Goal: Information Seeking & Learning: Learn about a topic

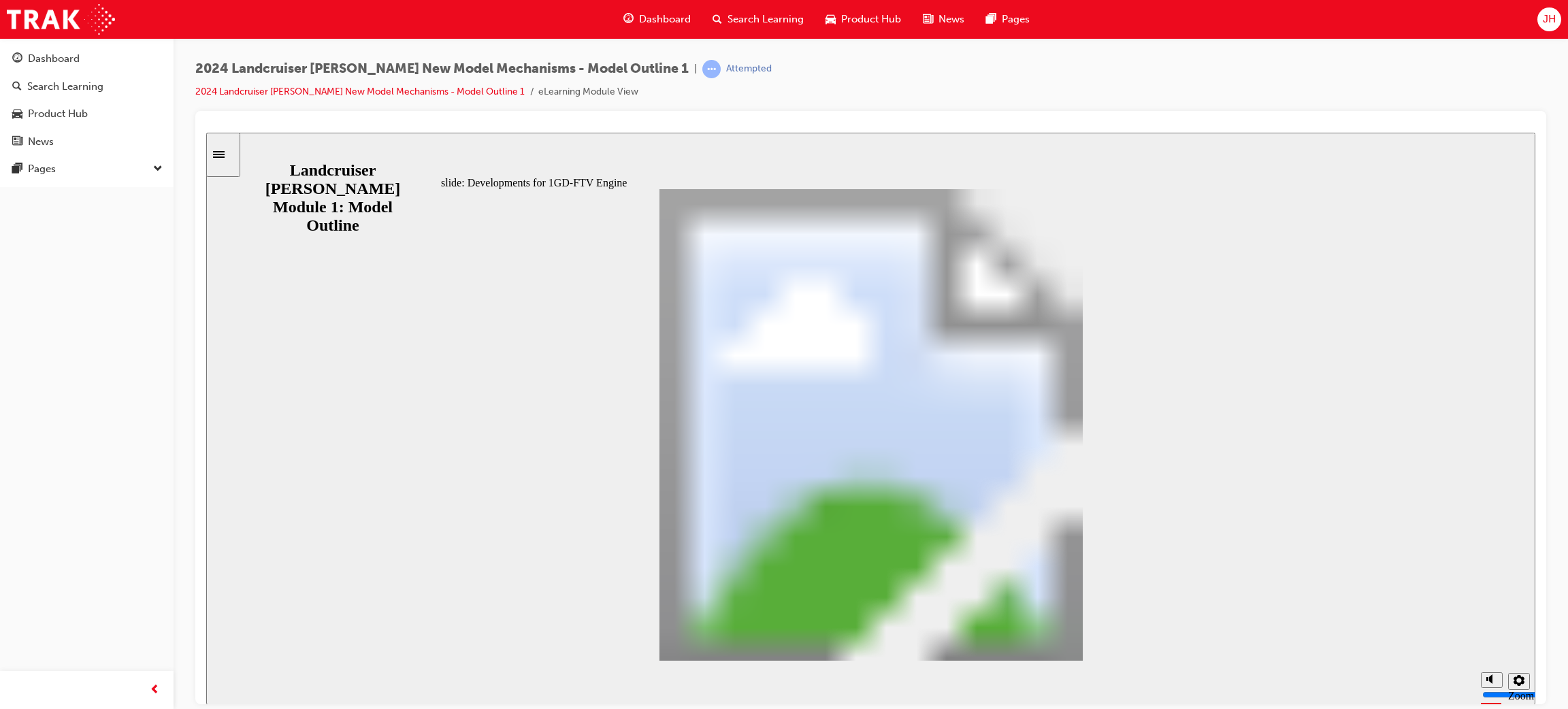
drag, startPoint x: 631, startPoint y: 383, endPoint x: 641, endPoint y: 381, distance: 10.2
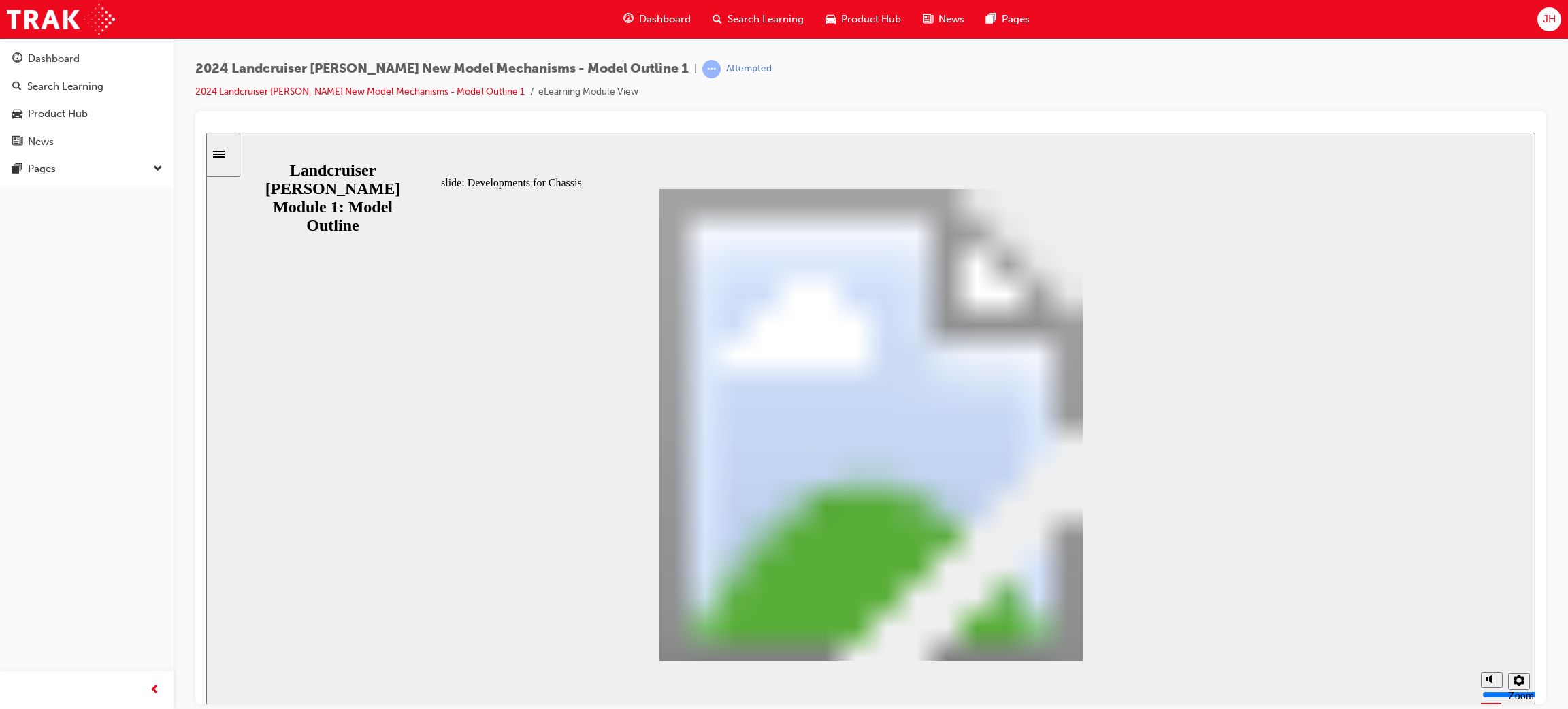
drag, startPoint x: 995, startPoint y: 561, endPoint x: 1031, endPoint y: 552, distance: 37.1
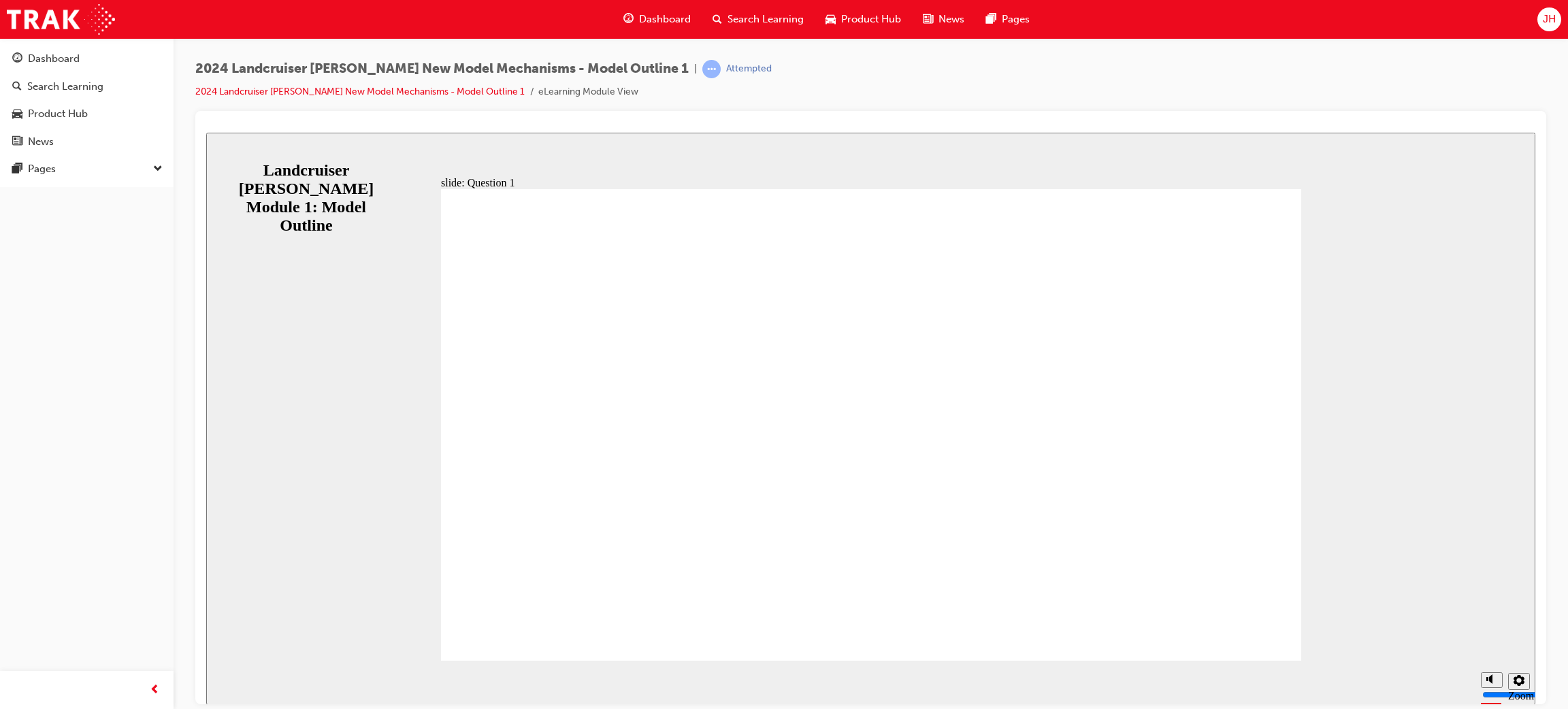
radio input "true"
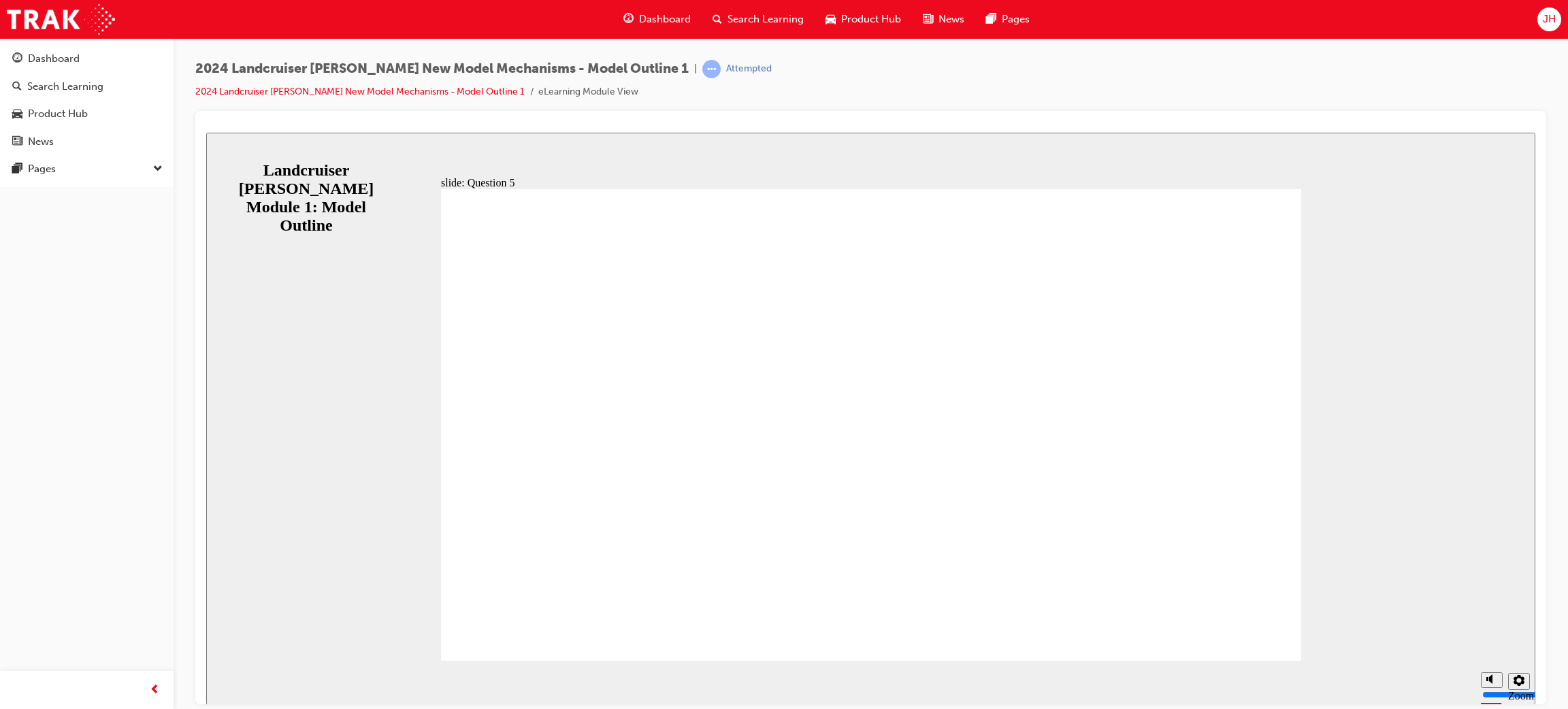
radio input "false"
radio input "true"
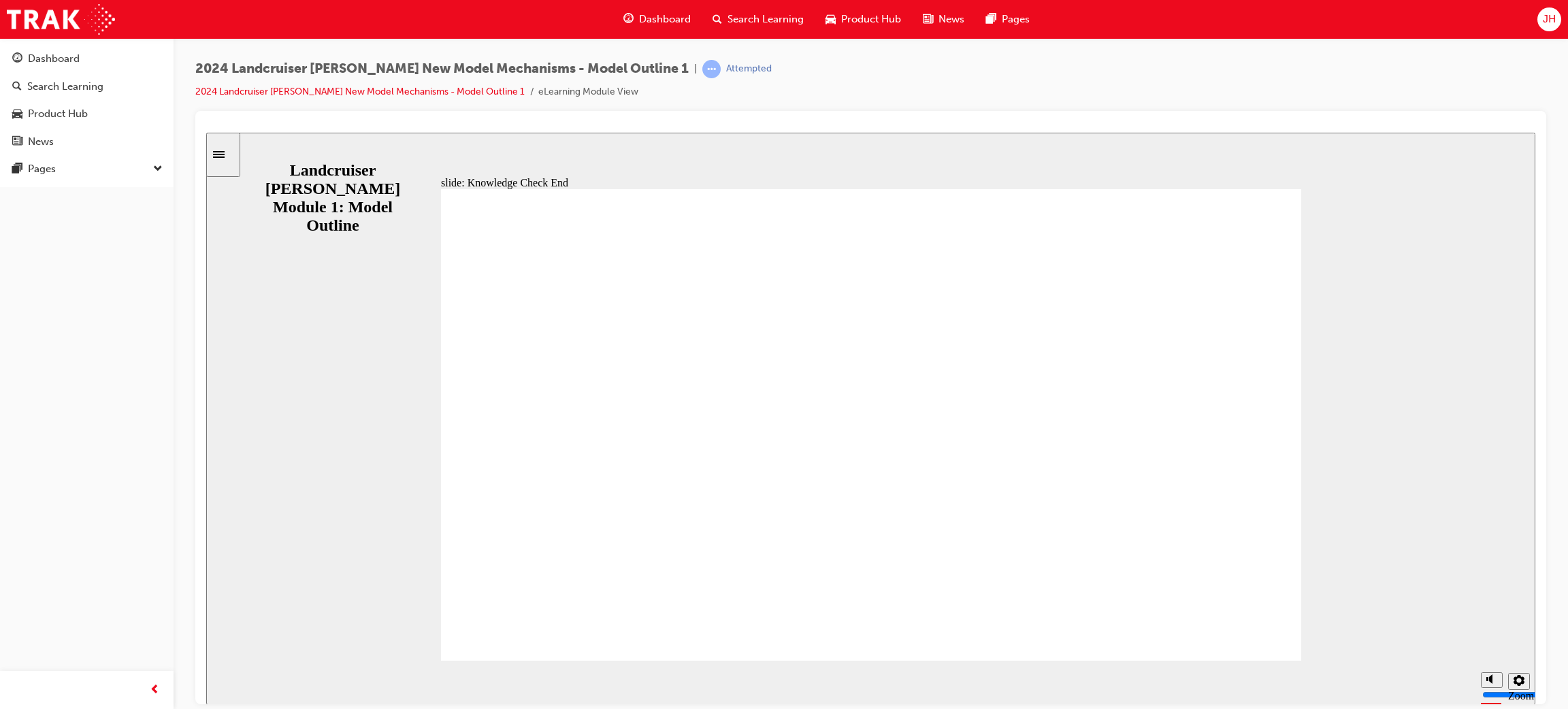
drag, startPoint x: 784, startPoint y: 467, endPoint x: 811, endPoint y: 466, distance: 27.0
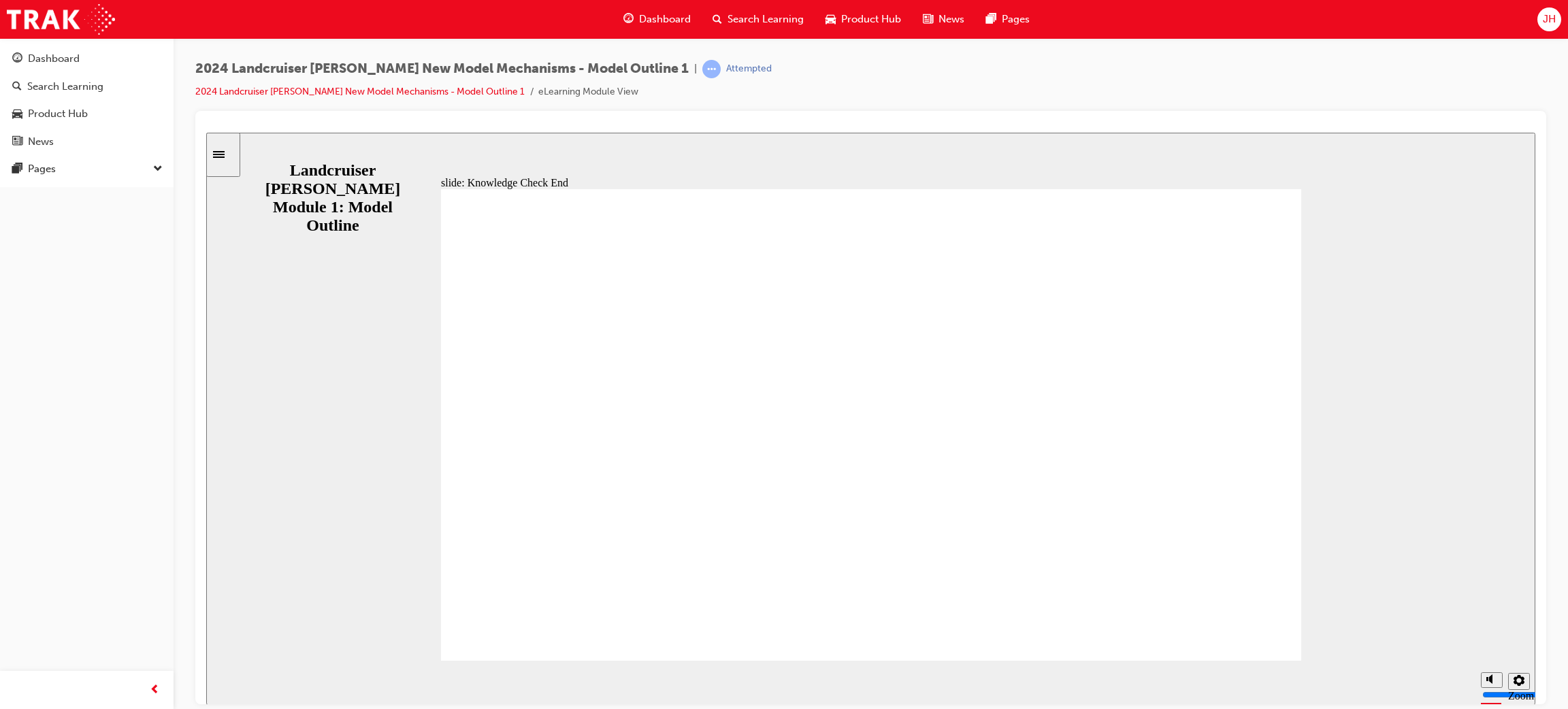
click at [228, 156] on icon "Sidebar Toggle" at bounding box center [223, 153] width 21 height 8
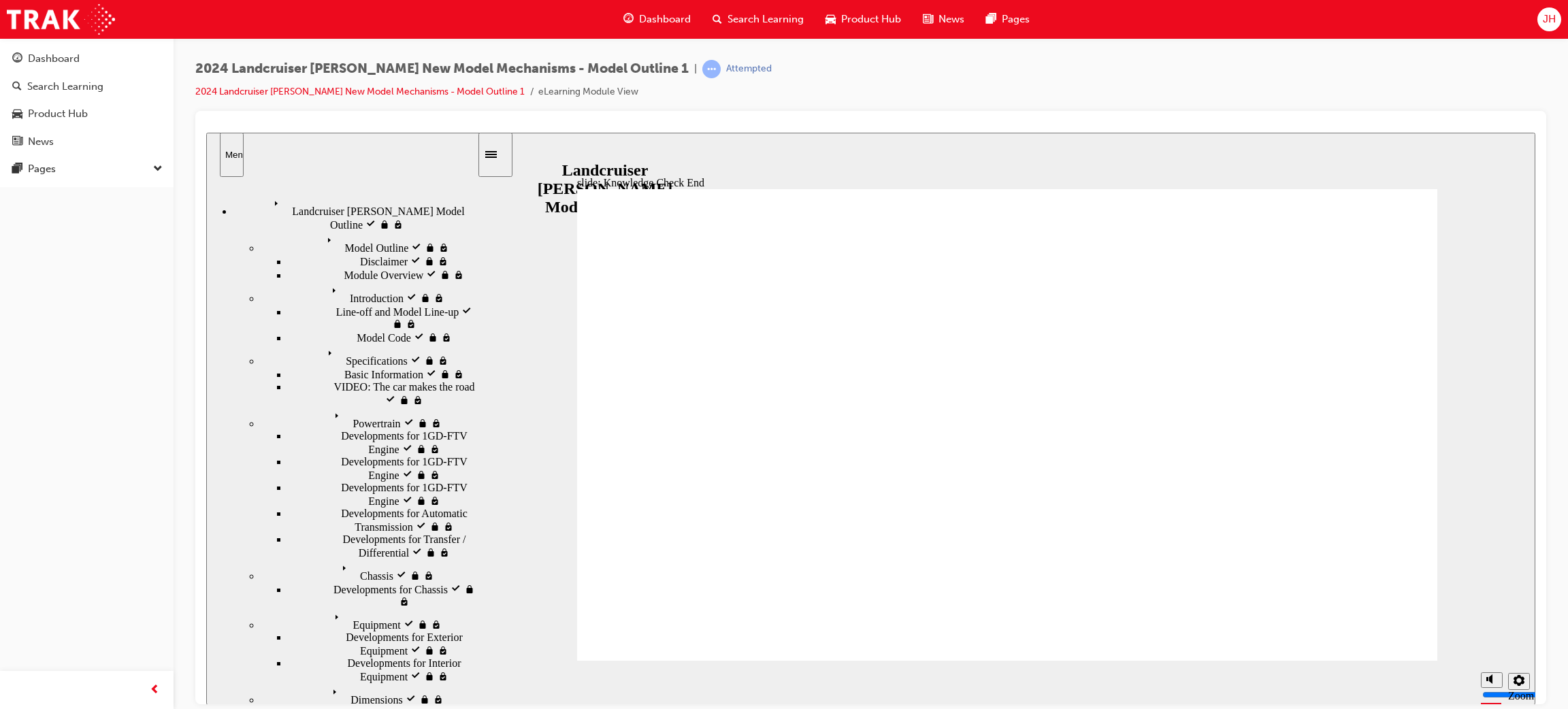
drag, startPoint x: 321, startPoint y: 240, endPoint x: 321, endPoint y: 251, distance: 11.0
click at [333, 206] on div "Landcruiser [PERSON_NAME] Model Outline visited Landcruiser [PERSON_NAME] Model…" at bounding box center [355, 212] width 244 height 37
click at [314, 608] on div "Equipment visited Equipment" at bounding box center [369, 619] width 217 height 23
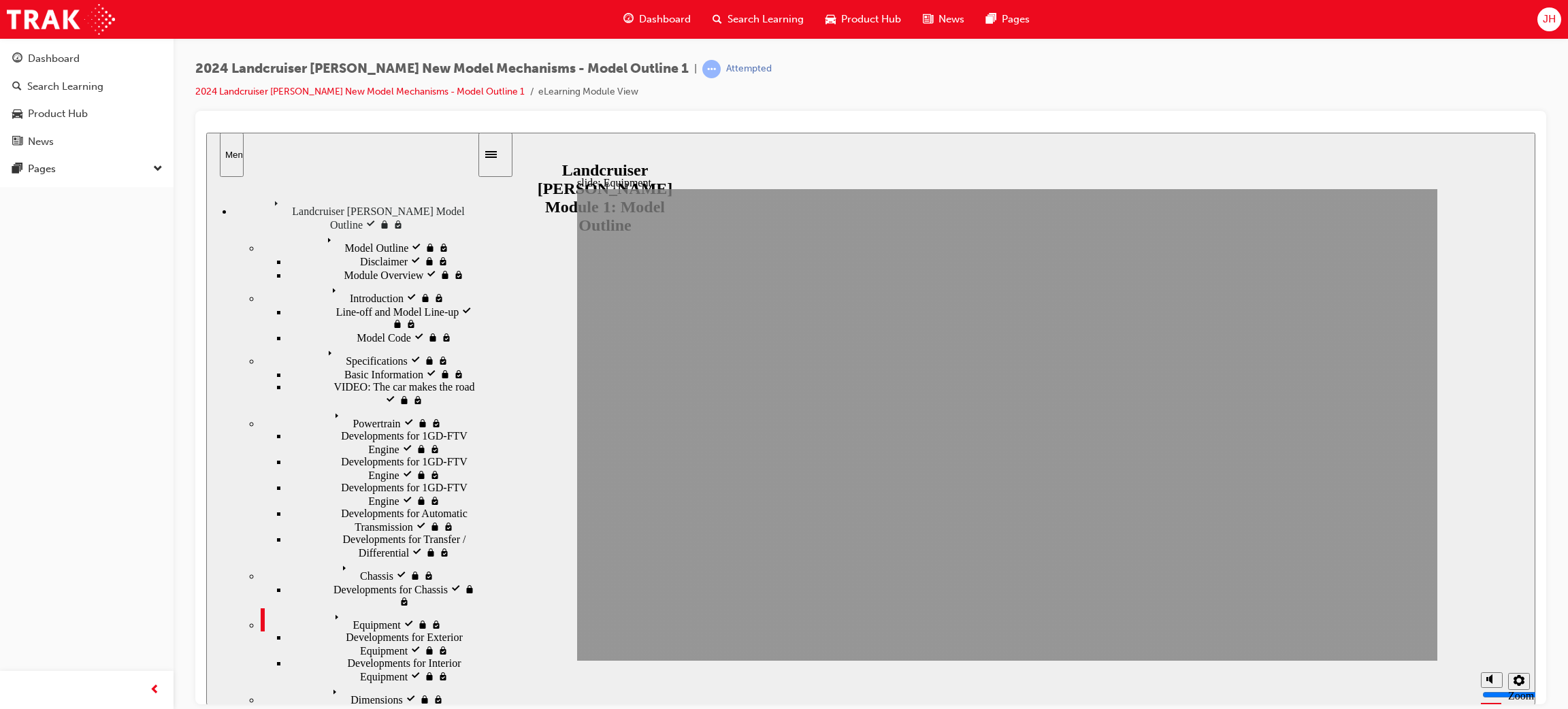
click at [318, 343] on div "Specifications visited Specifications" at bounding box center [369, 355] width 217 height 23
click at [309, 366] on div "Basic Information visited Basic Information" at bounding box center [383, 373] width 189 height 14
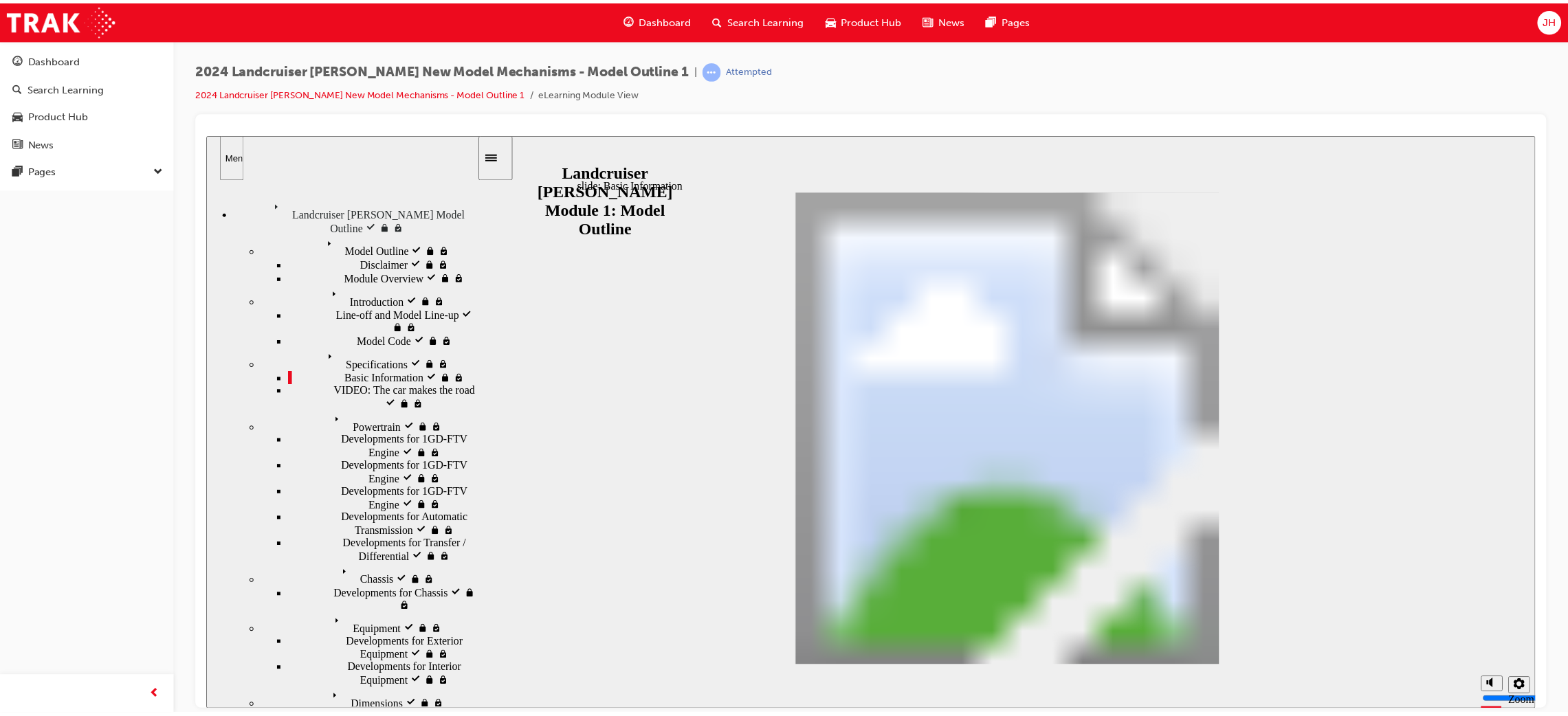
scroll to position [487, 0]
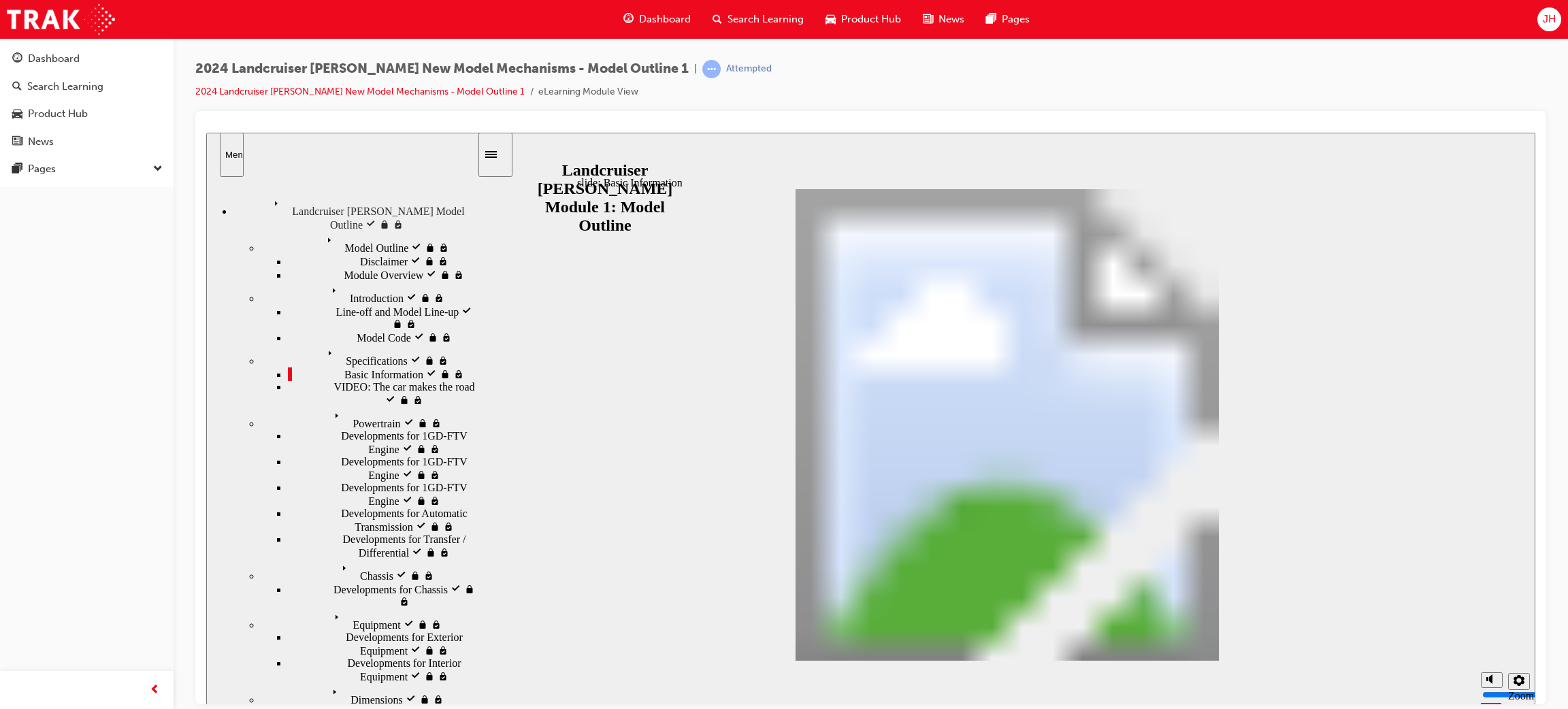
click at [334, 380] on span "VIDEO: The car makes the road" at bounding box center [404, 386] width 141 height 12
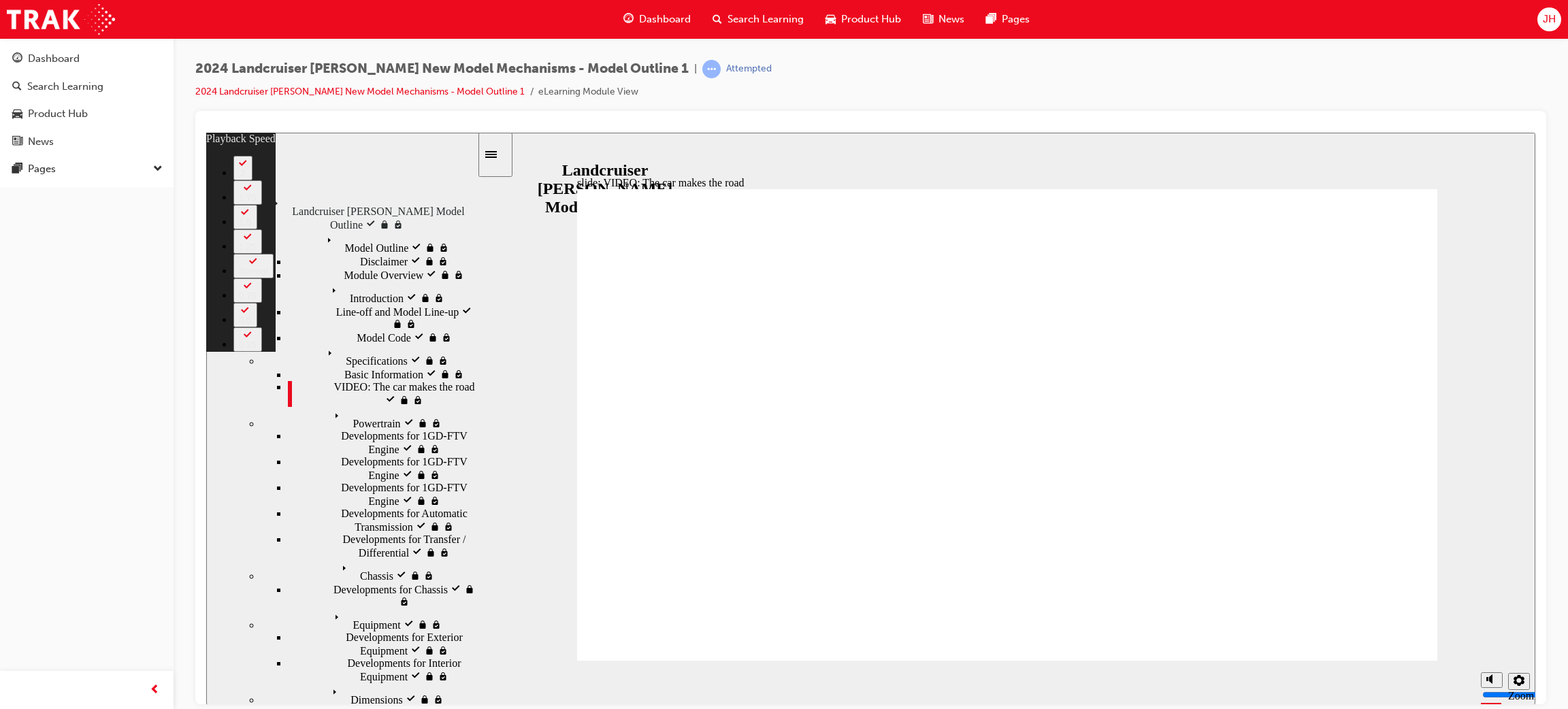
click at [287, 406] on div "Powertrain visited Powertrain" at bounding box center [369, 418] width 217 height 23
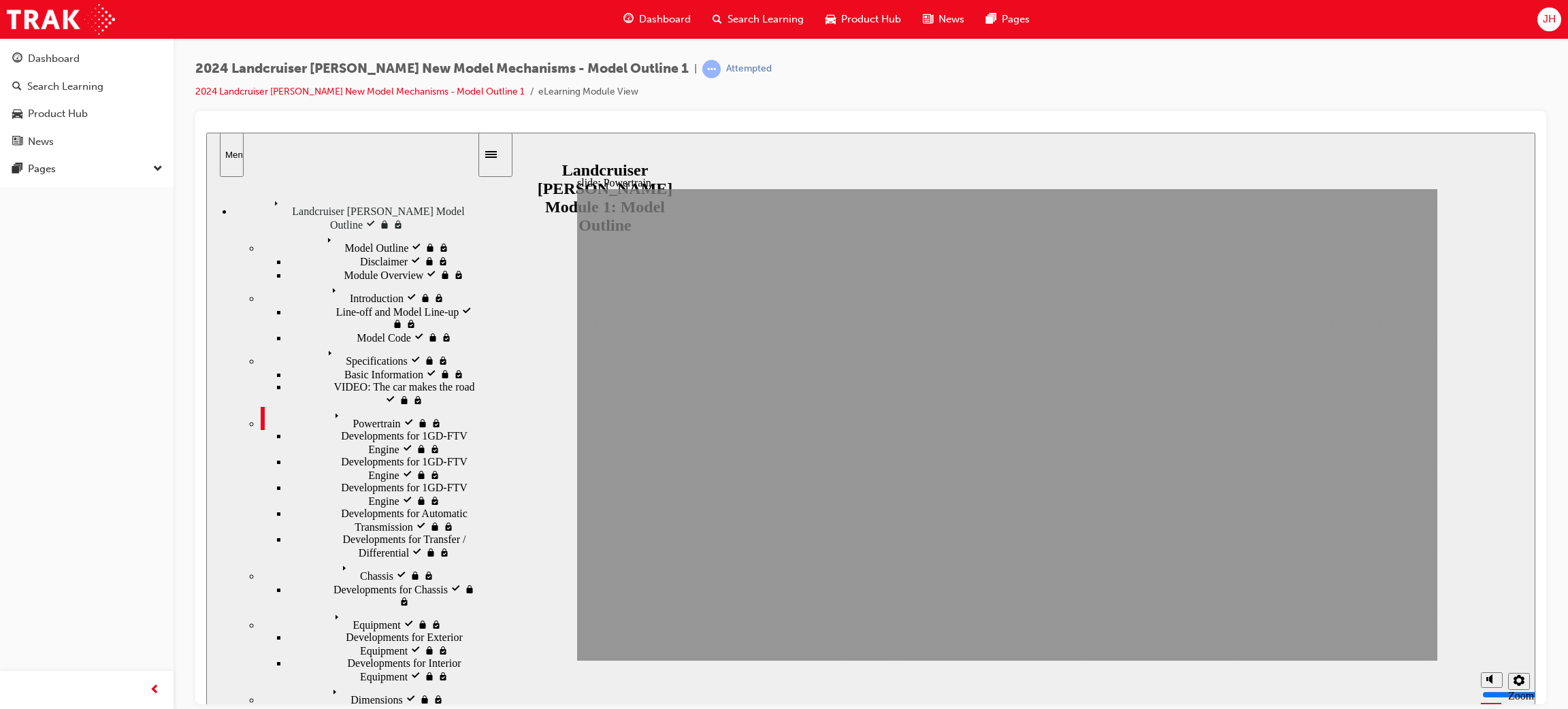
click at [272, 608] on div "Equipment visited Equipment" at bounding box center [369, 619] width 217 height 23
click at [346, 631] on span "Developments for Exterior Equipment visited" at bounding box center [411, 643] width 131 height 25
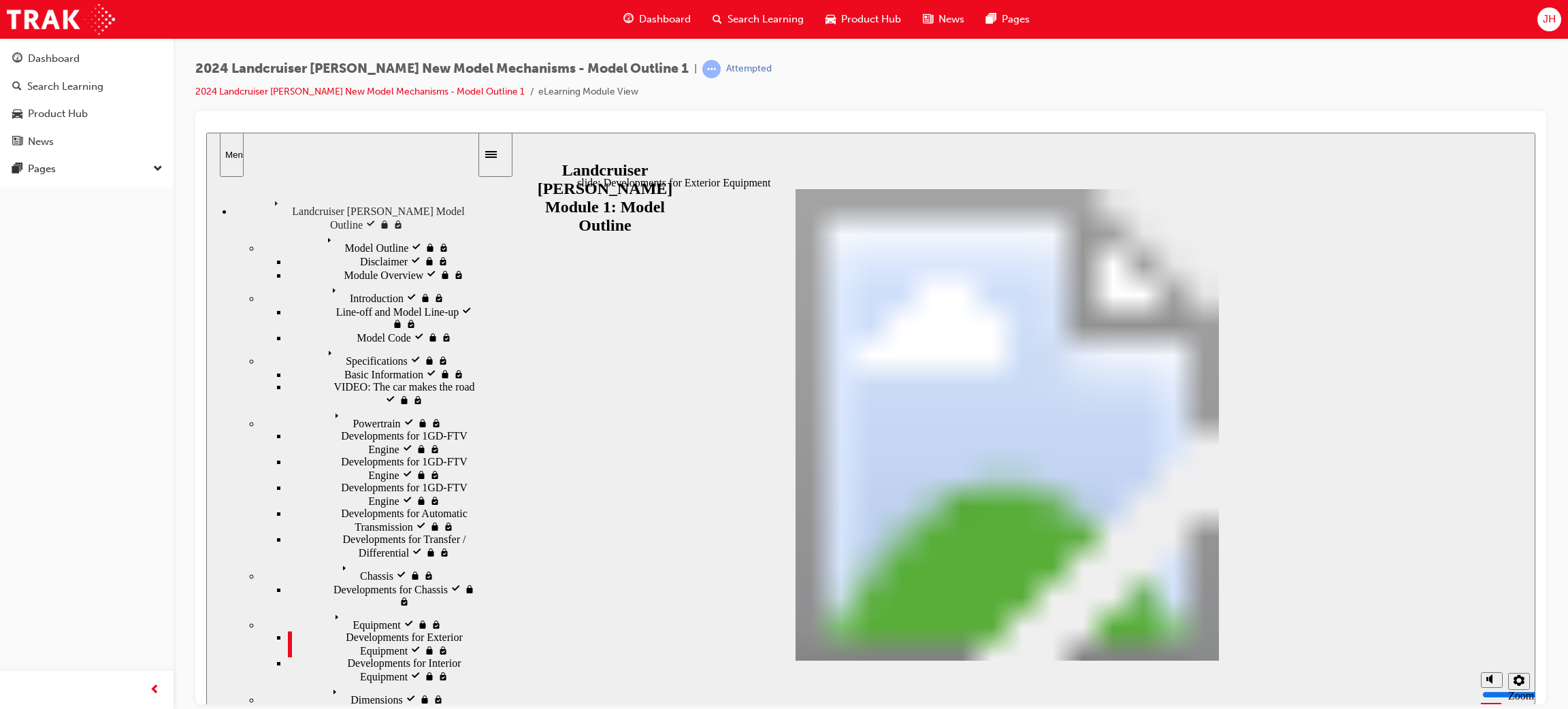
click at [316, 657] on div "Developments for Interior Equipment Developments for Interior Equipment" at bounding box center [383, 670] width 189 height 26
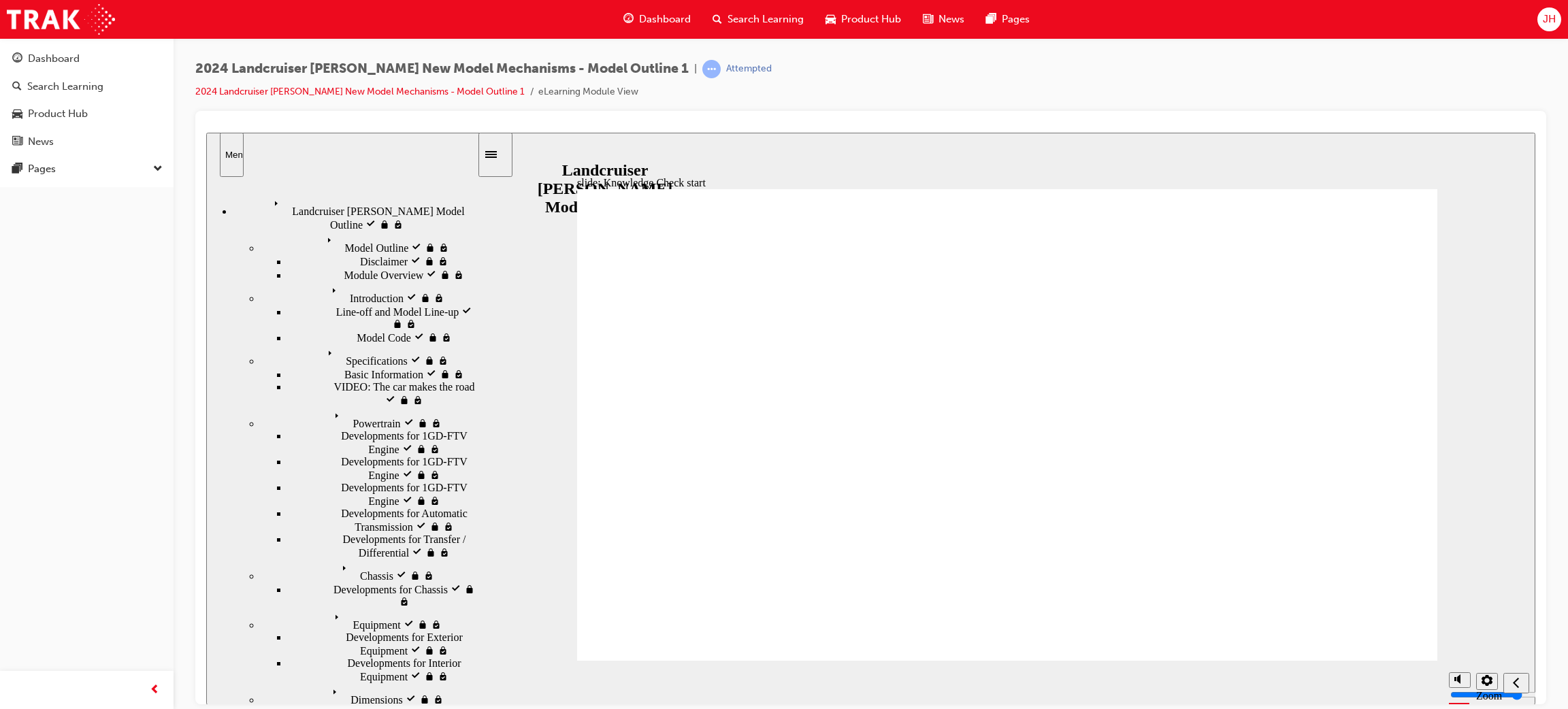
click at [271, 204] on div "Landcruiser [PERSON_NAME] Model Outline visited Landcruiser [PERSON_NAME] Model…" at bounding box center [355, 212] width 244 height 37
click at [321, 608] on div "Equipment visited Equipment" at bounding box center [369, 619] width 217 height 23
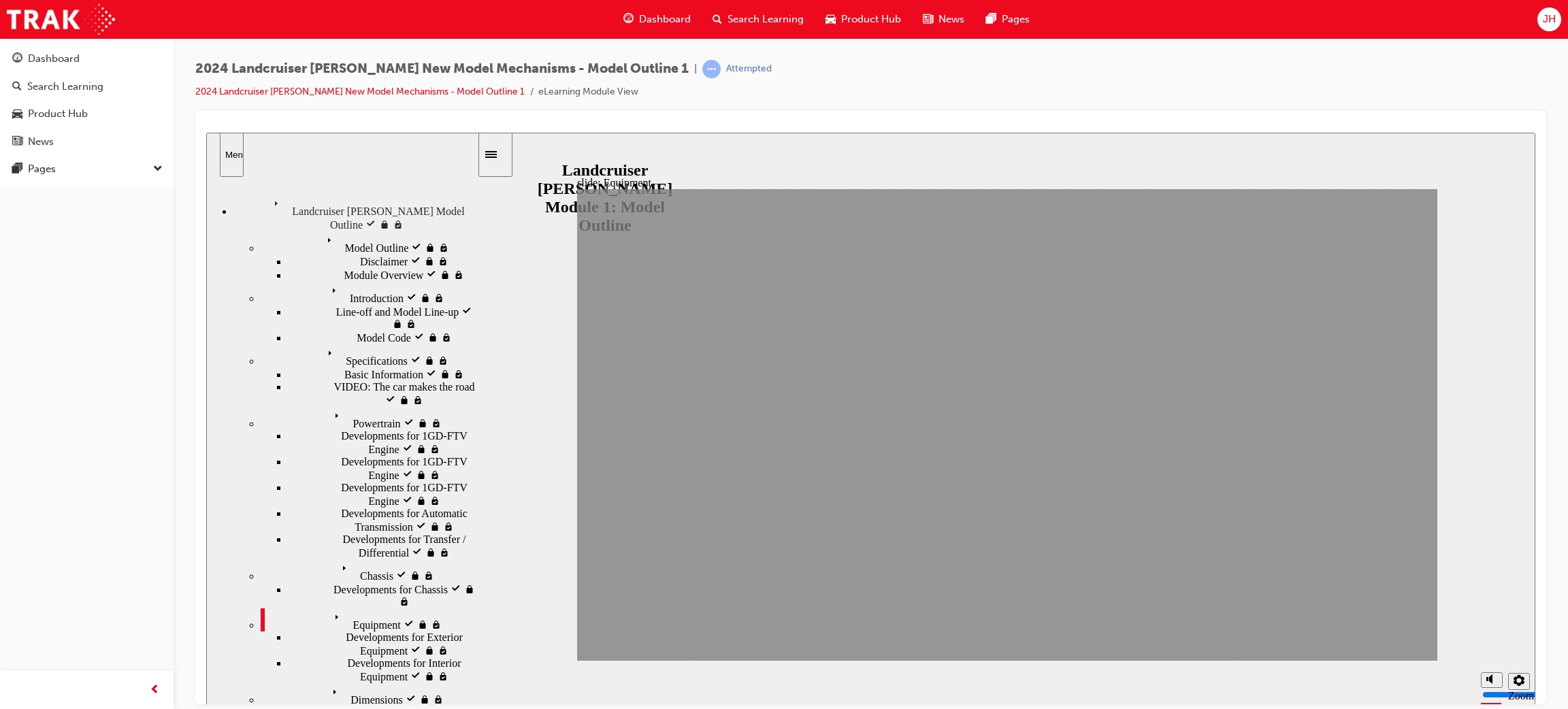
click at [346, 631] on span "Developments for Exterior Equipment visited" at bounding box center [411, 643] width 131 height 25
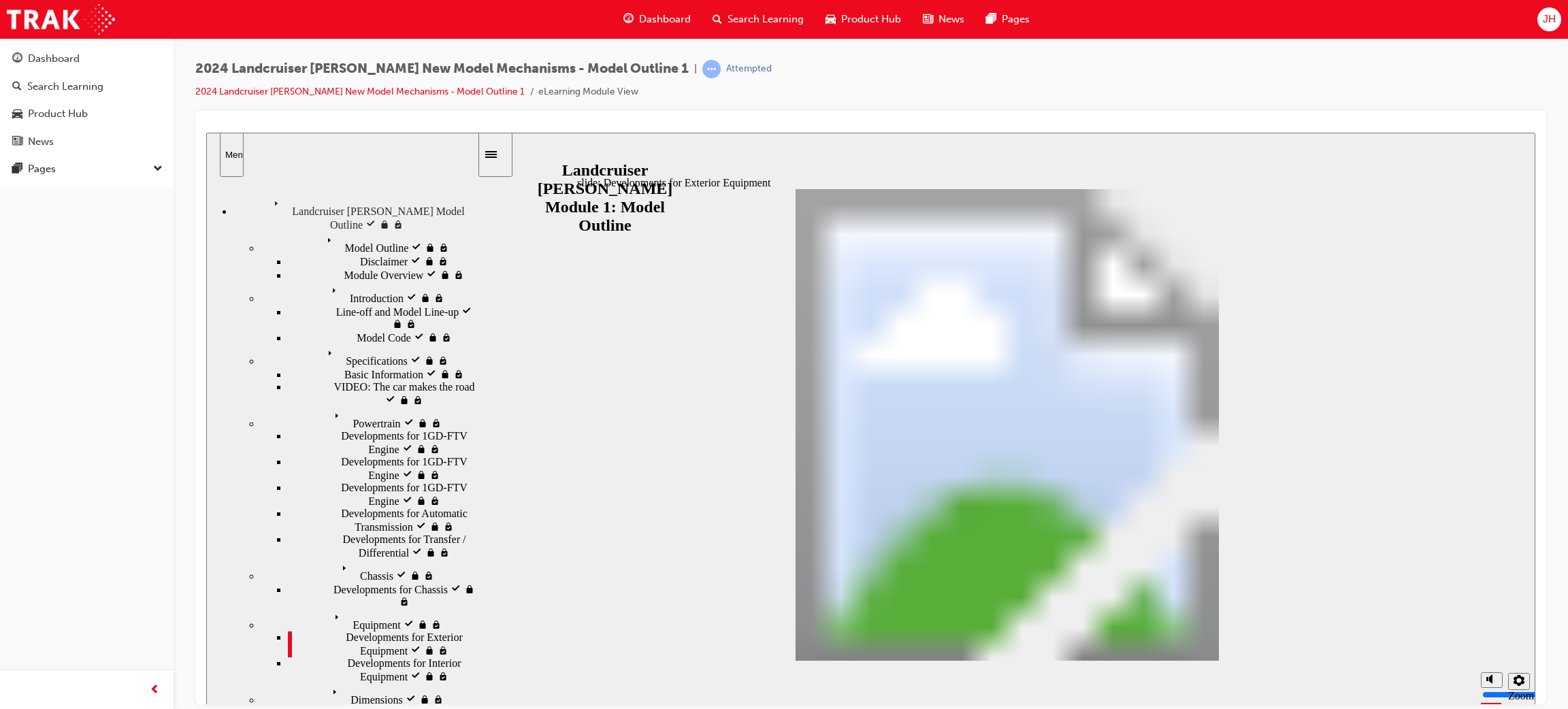
click at [324, 657] on div "Developments for Interior Equipment Developments for Interior Equipment" at bounding box center [383, 670] width 189 height 26
drag, startPoint x: 301, startPoint y: 487, endPoint x: 328, endPoint y: 499, distance: 29.5
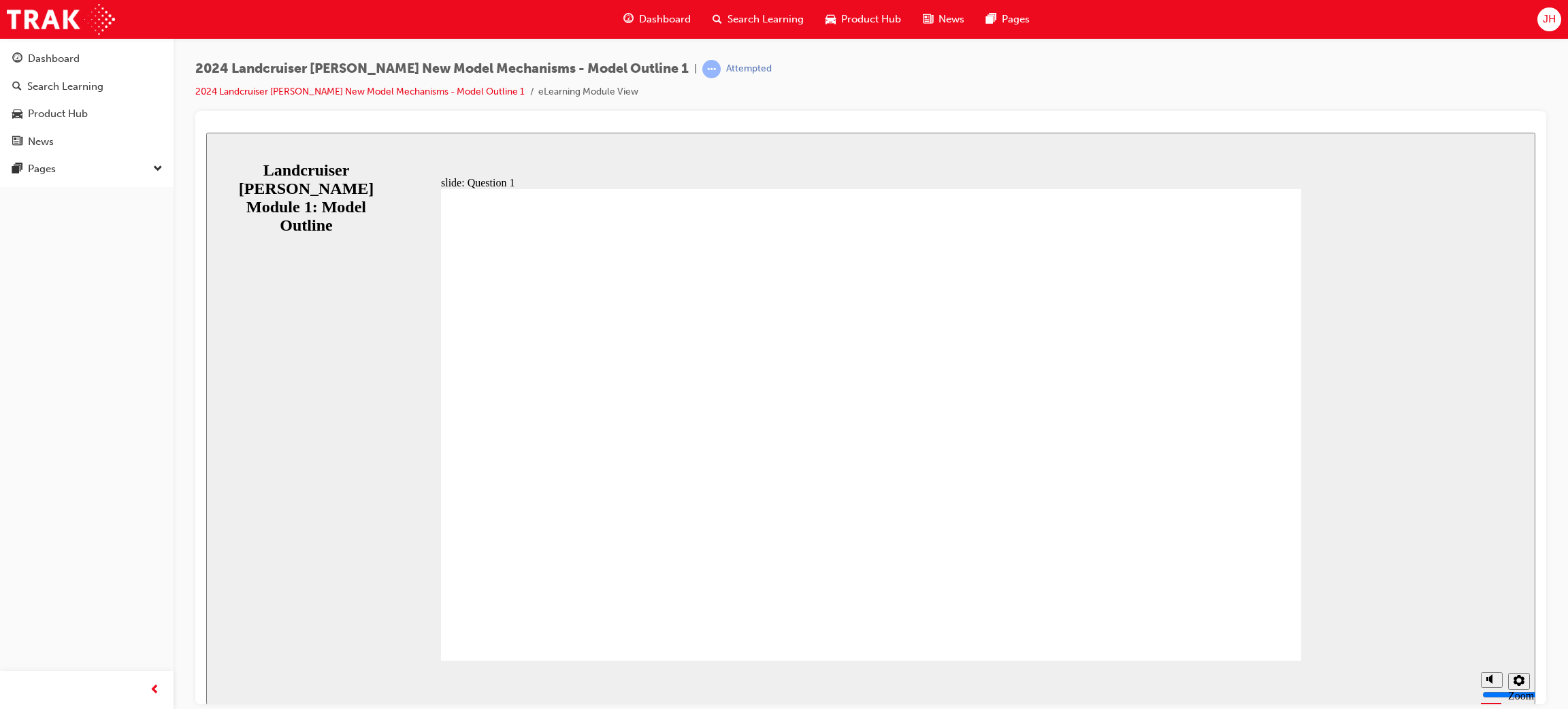
radio input "true"
drag, startPoint x: 897, startPoint y: 474, endPoint x: 886, endPoint y: 491, distance: 20.2
radio input "true"
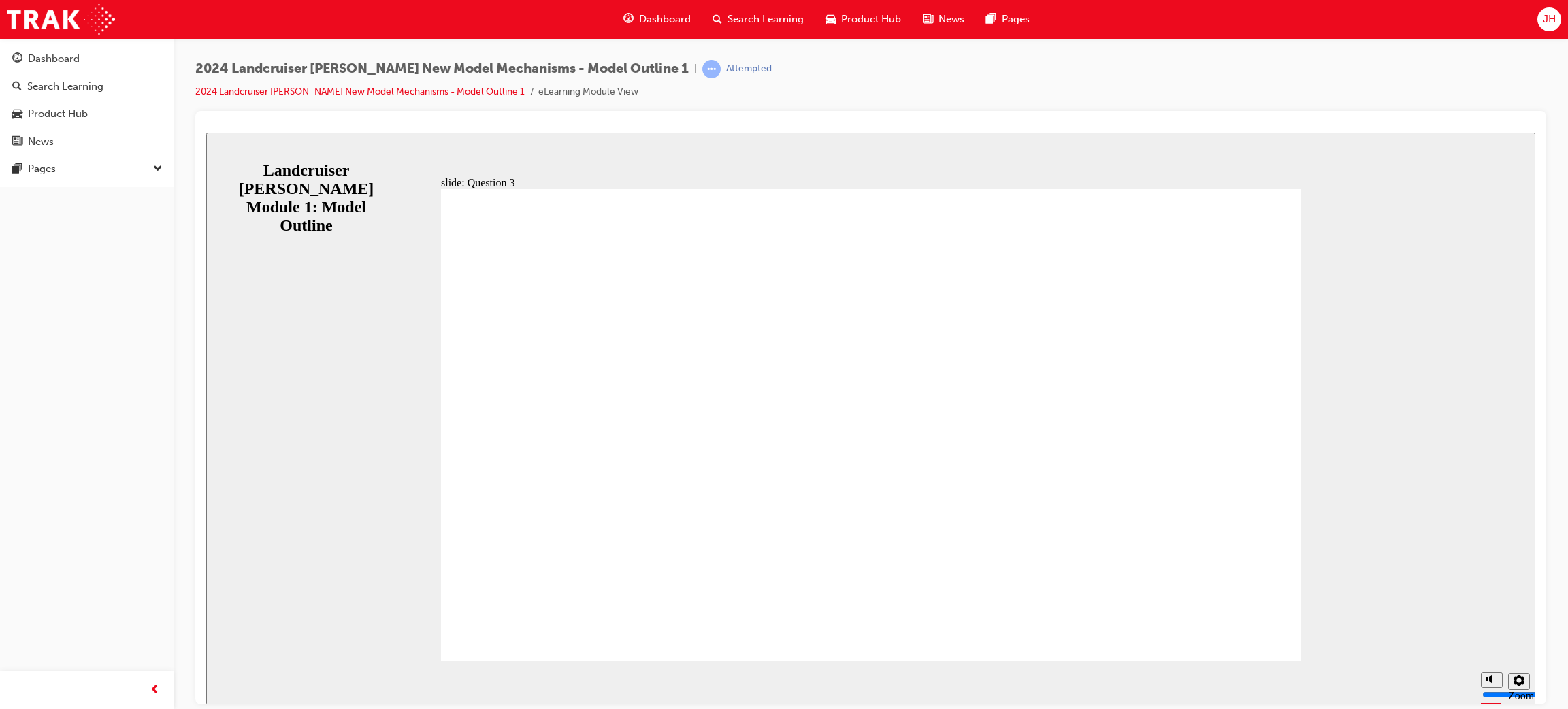
radio input "true"
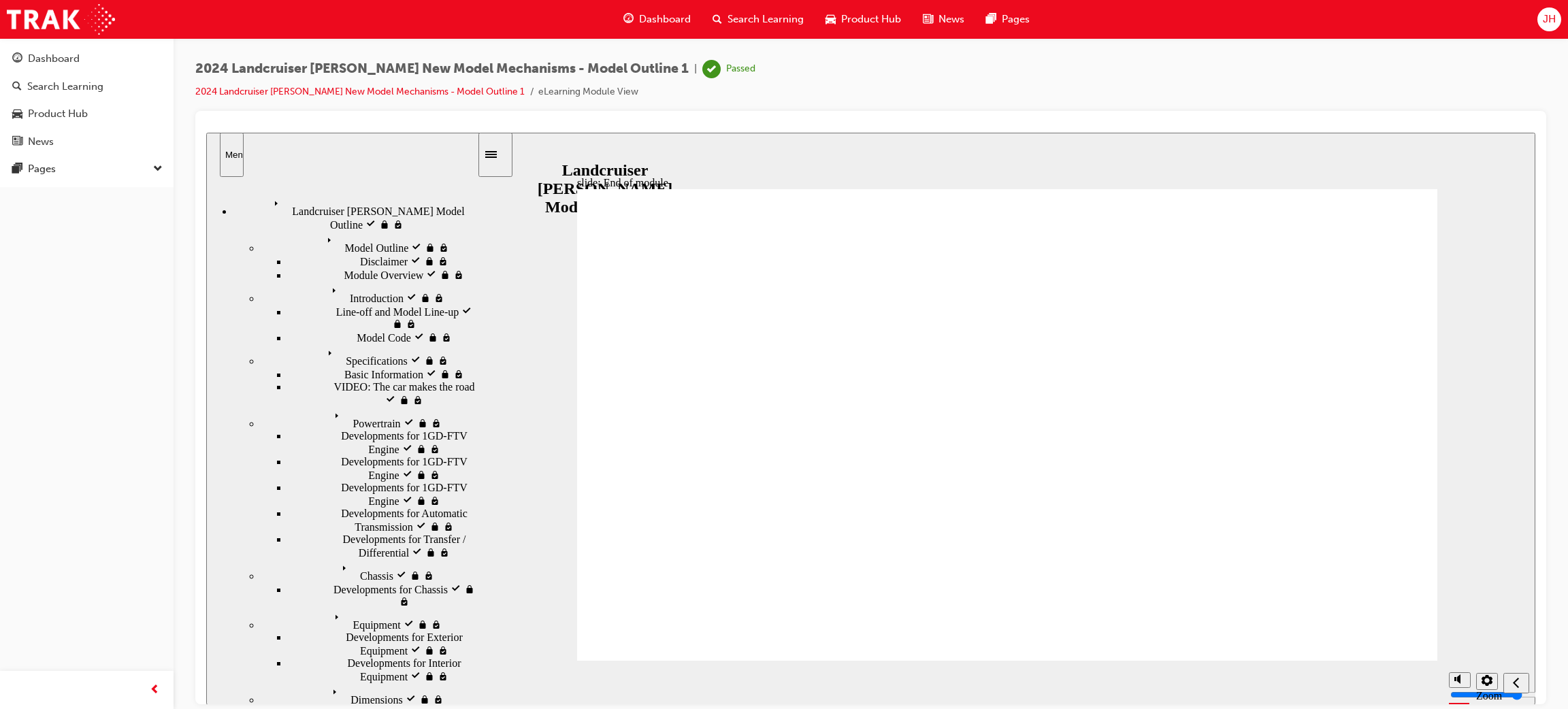
drag, startPoint x: 1254, startPoint y: 457, endPoint x: 1222, endPoint y: 455, distance: 32.1
drag, startPoint x: 862, startPoint y: 291, endPoint x: 855, endPoint y: 283, distance: 10.6
click at [33, 61] on div "Dashboard" at bounding box center [53, 58] width 51 height 15
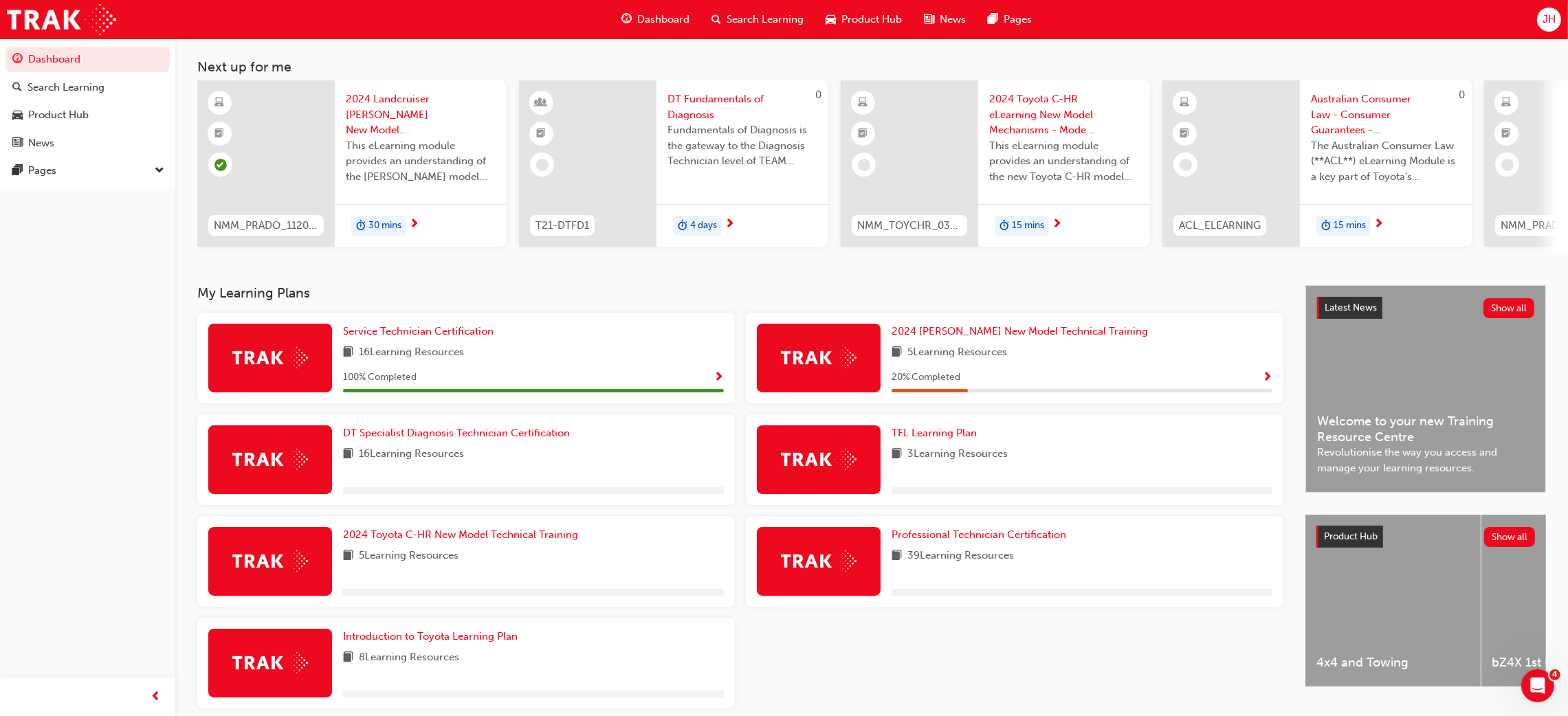
scroll to position [126, 0]
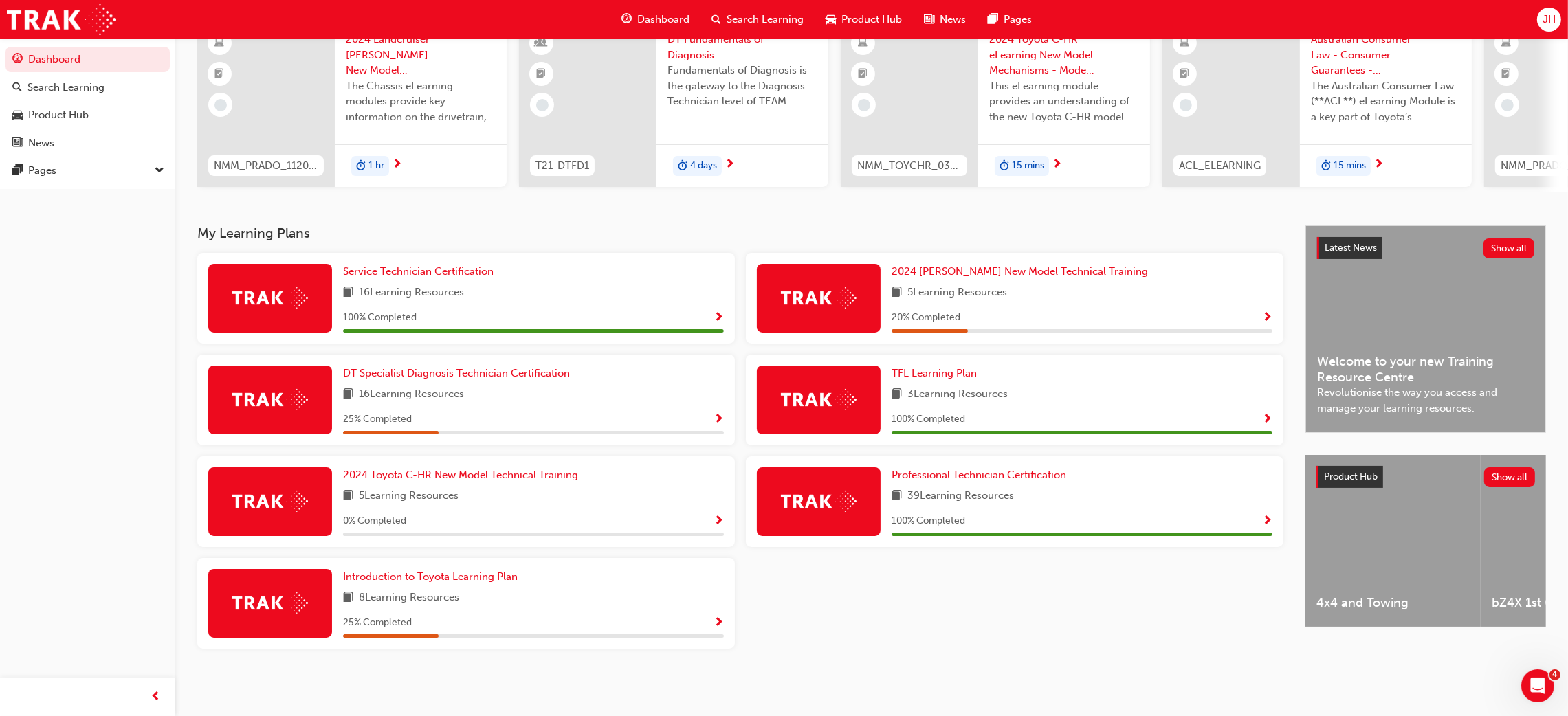
drag, startPoint x: 849, startPoint y: 284, endPoint x: 910, endPoint y: 284, distance: 61.0
click at [851, 284] on div at bounding box center [818, 298] width 123 height 69
click at [955, 274] on span "2024 [PERSON_NAME] New Model Technical Training" at bounding box center [1020, 272] width 256 height 12
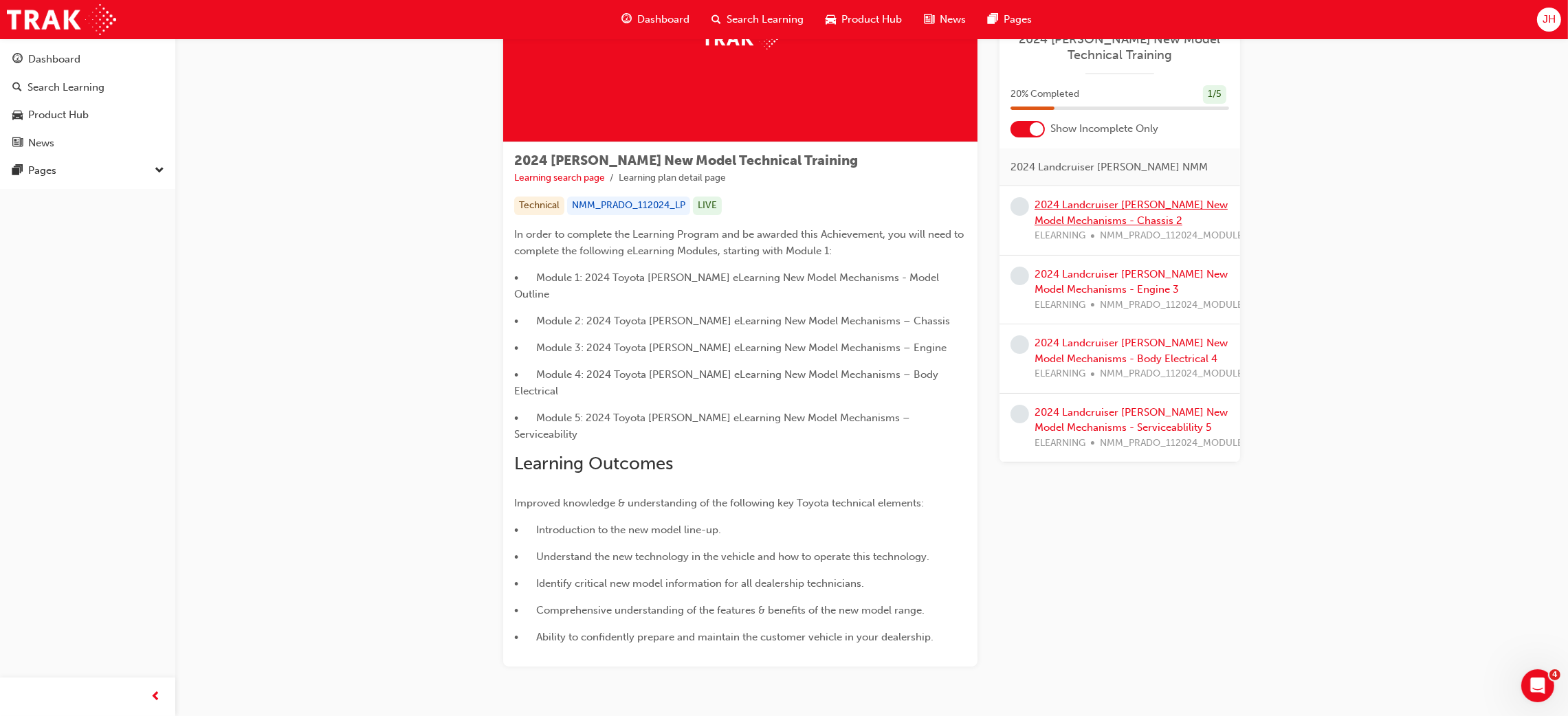
click at [1101, 209] on link "2024 Landcruiser [PERSON_NAME] New Model Mechanisms - Chassis 2" at bounding box center [1131, 213] width 193 height 28
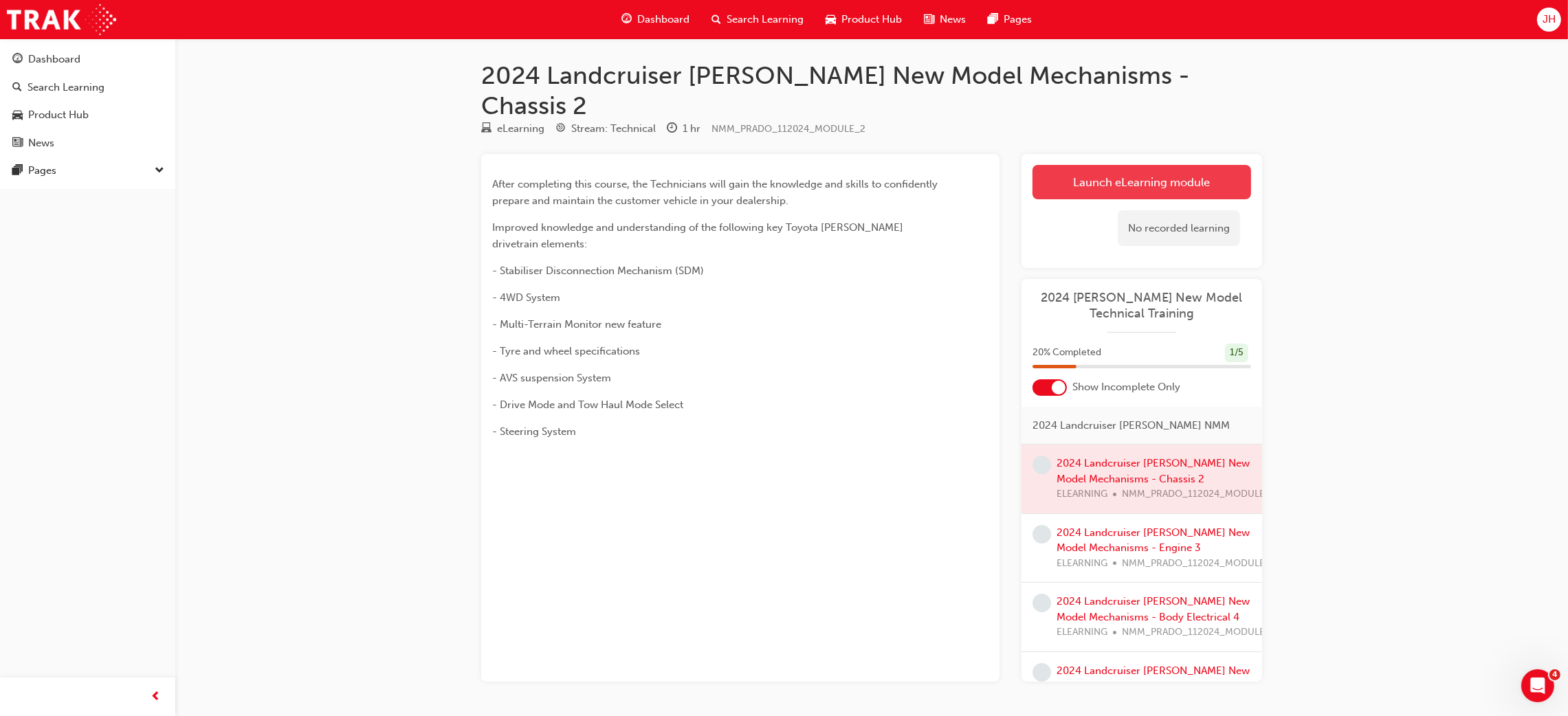
click at [1142, 165] on link "Launch eLearning module" at bounding box center [1142, 182] width 219 height 34
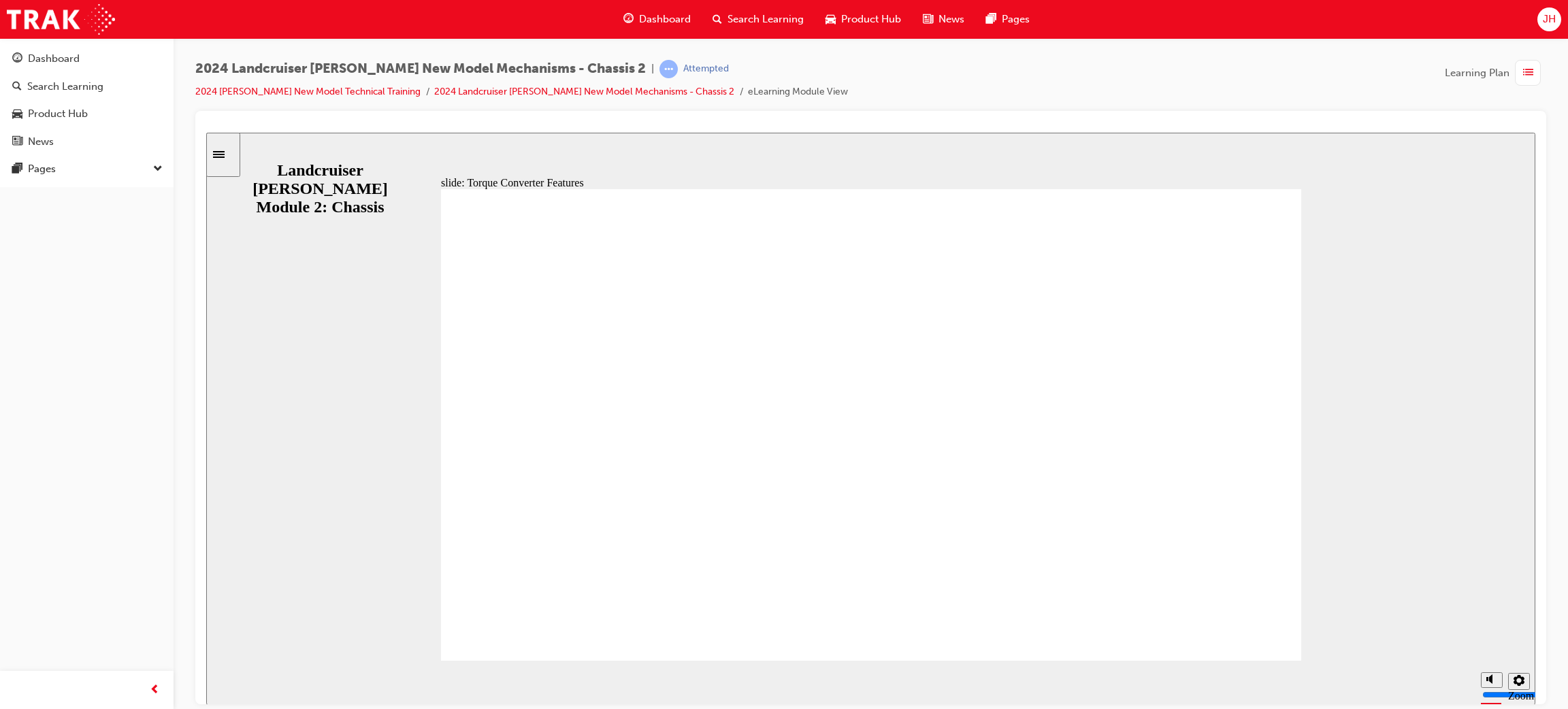
drag, startPoint x: 948, startPoint y: 493, endPoint x: 952, endPoint y: 486, distance: 8.1
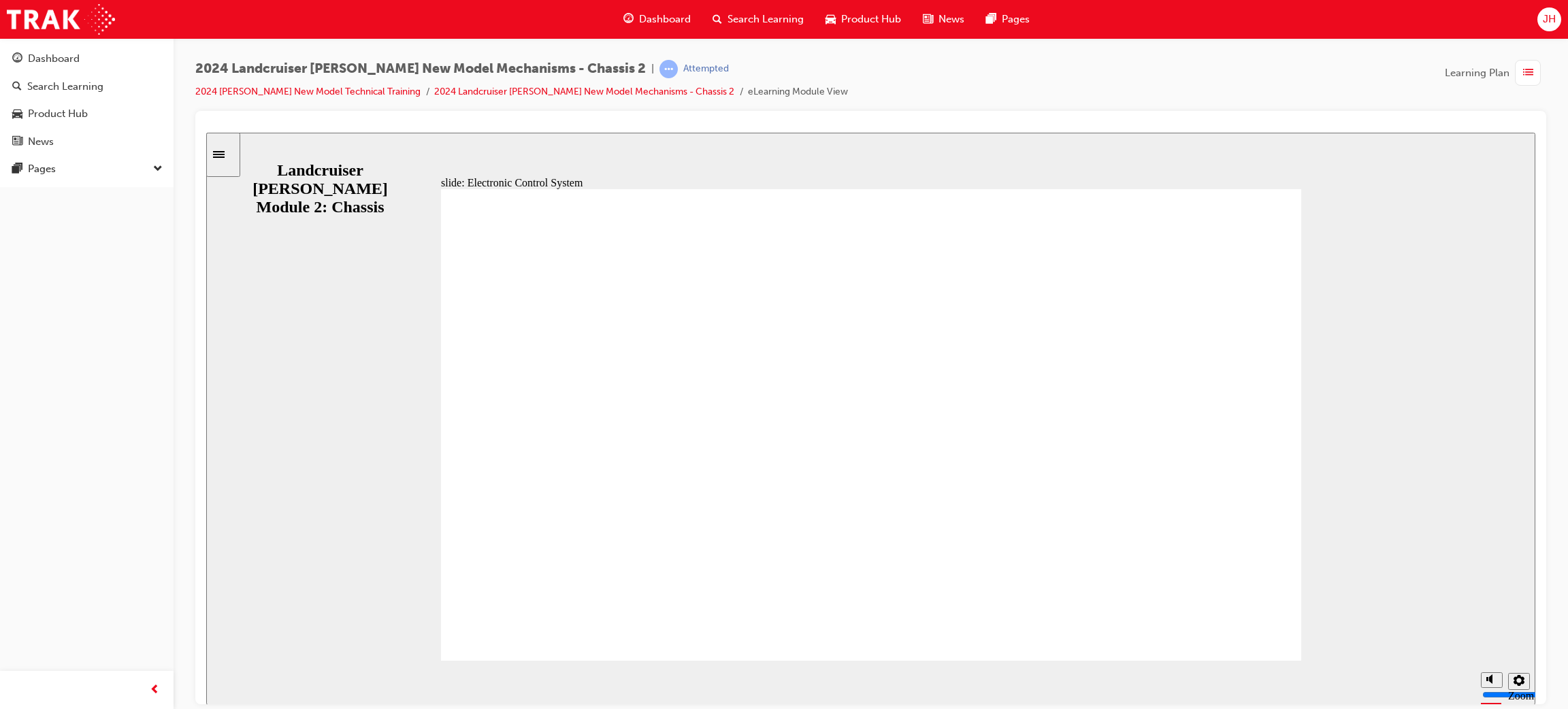
scroll to position [642, 0]
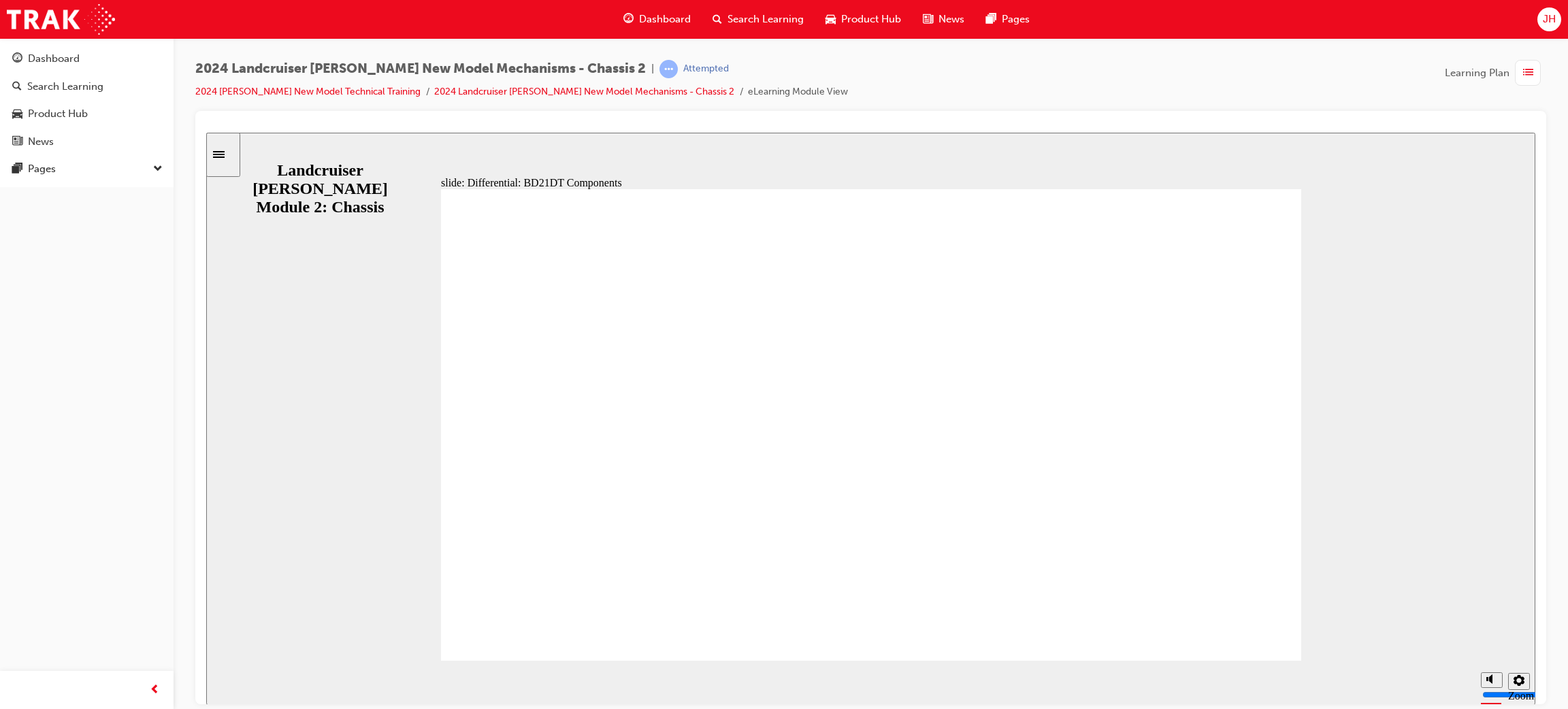
drag, startPoint x: 1114, startPoint y: 359, endPoint x: 1104, endPoint y: 377, distance: 20.6
